Goal: Information Seeking & Learning: Find specific fact

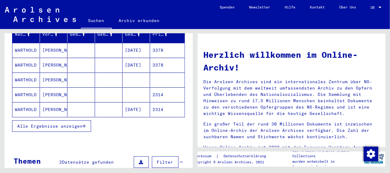
scroll to position [120, 0]
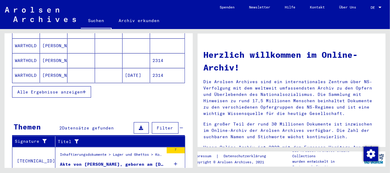
click at [64, 86] on button "Alle Ergebnisse anzeigen" at bounding box center [51, 91] width 79 height 11
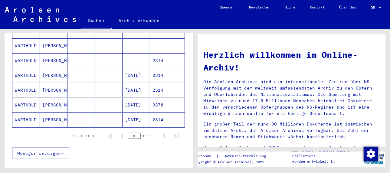
click at [151, 98] on mat-cell "3378" at bounding box center [167, 105] width 34 height 15
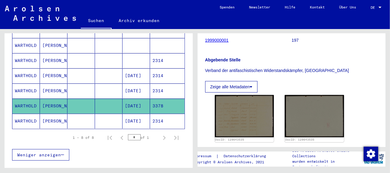
scroll to position [91, 0]
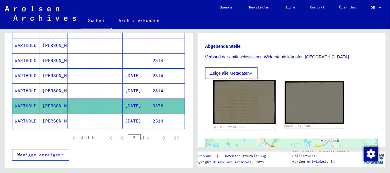
click at [241, 102] on img at bounding box center [244, 102] width 62 height 44
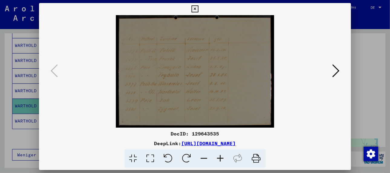
click at [222, 158] on icon at bounding box center [220, 158] width 16 height 18
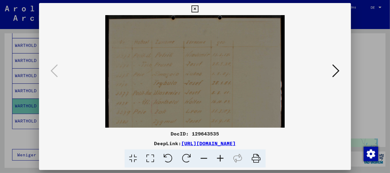
click at [222, 158] on icon at bounding box center [220, 158] width 16 height 18
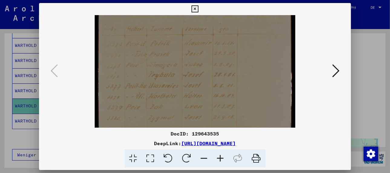
scroll to position [17, 0]
drag, startPoint x: 232, startPoint y: 103, endPoint x: 241, endPoint y: 85, distance: 20.0
click at [241, 85] on img at bounding box center [195, 69] width 200 height 143
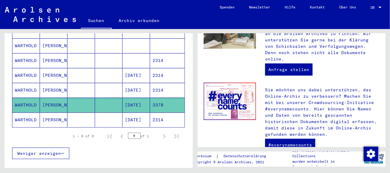
scroll to position [272, 0]
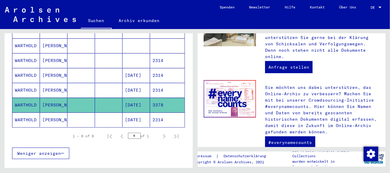
click at [157, 113] on mat-cell "2314" at bounding box center [167, 120] width 34 height 15
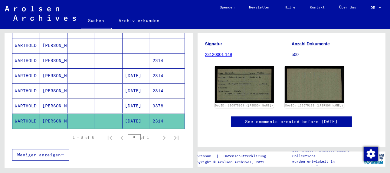
scroll to position [91, 0]
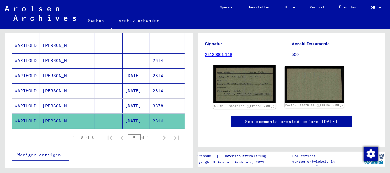
click at [262, 69] on img at bounding box center [244, 84] width 62 height 38
